Goal: Find specific page/section: Find specific page/section

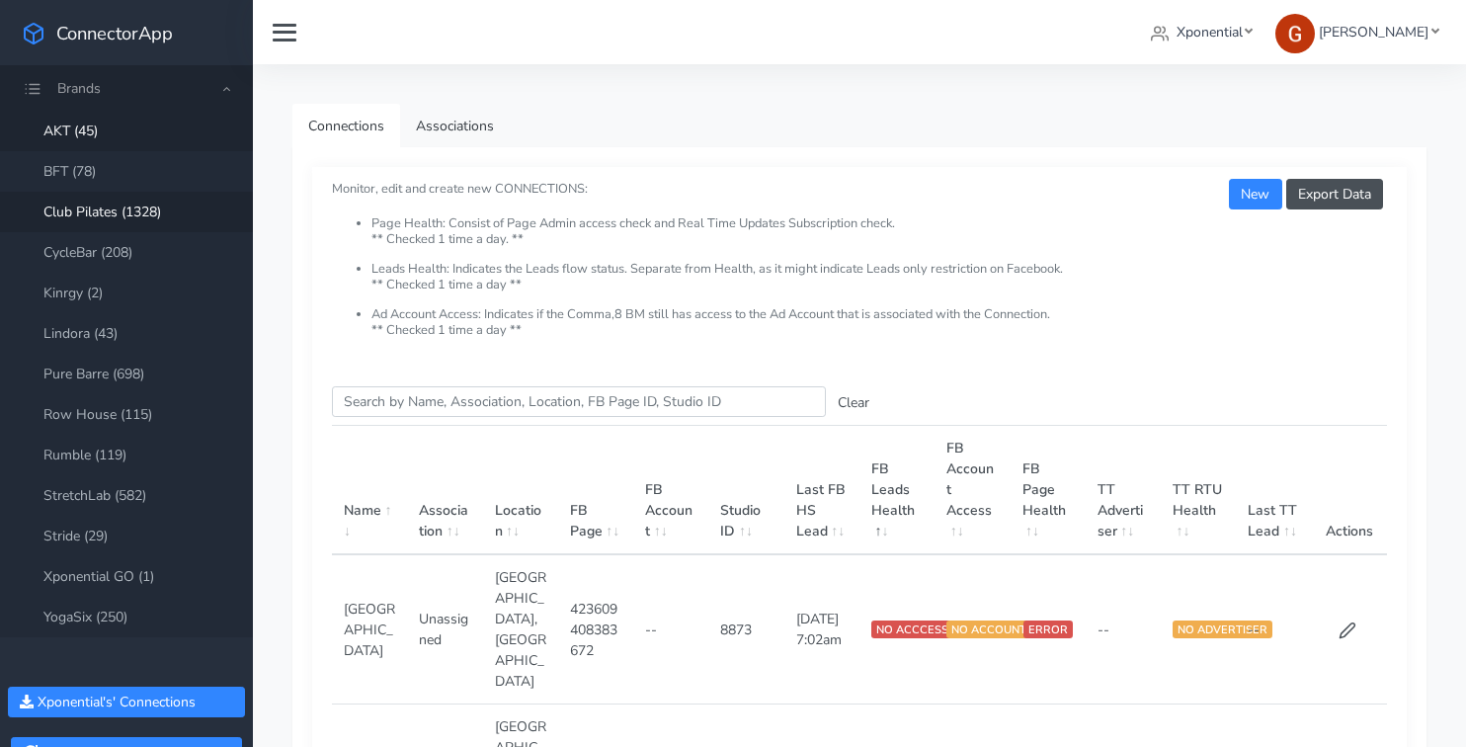
click at [85, 204] on link "Club Pilates (1328)" at bounding box center [126, 212] width 253 height 40
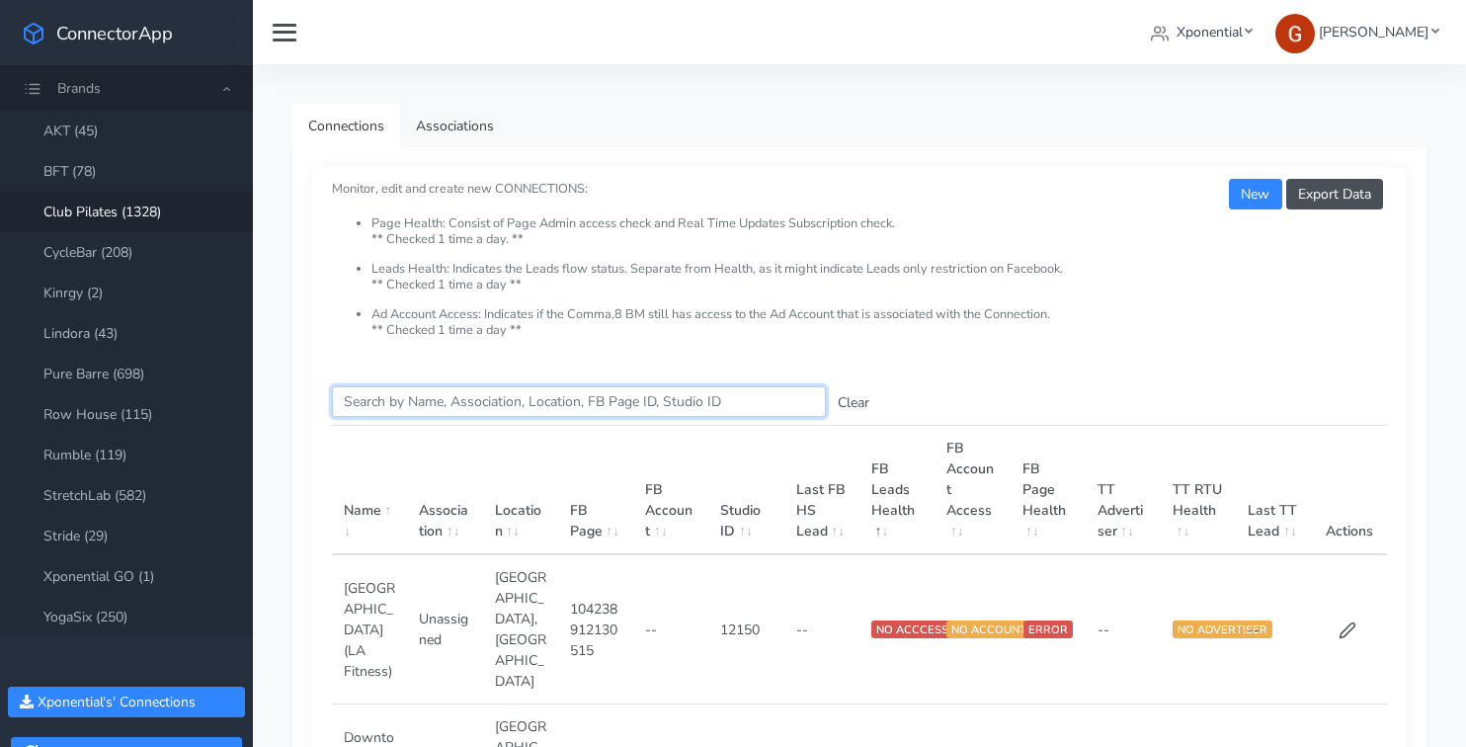
click at [418, 387] on input "Search this table" at bounding box center [579, 401] width 494 height 31
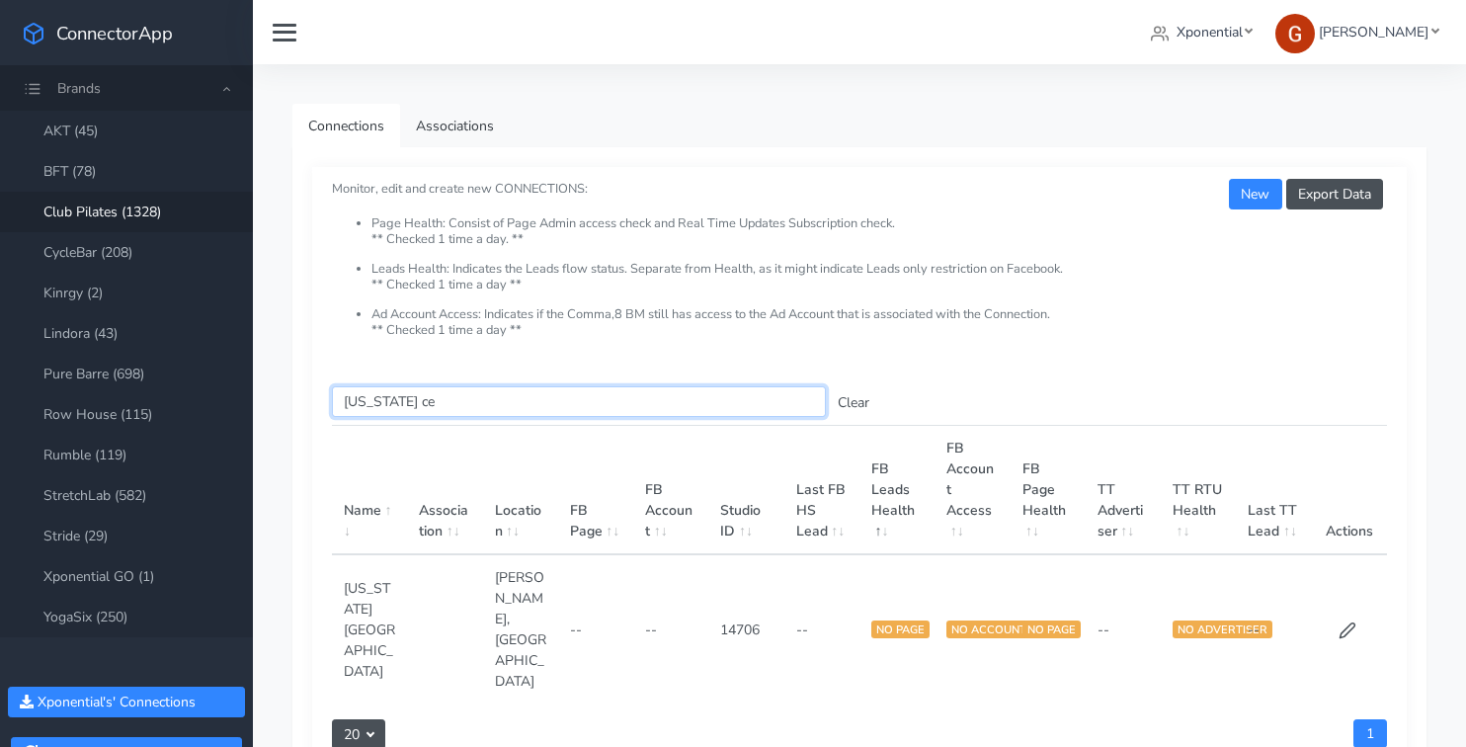
type input "[US_STATE] ce"
